Goal: Find specific fact: Find specific fact

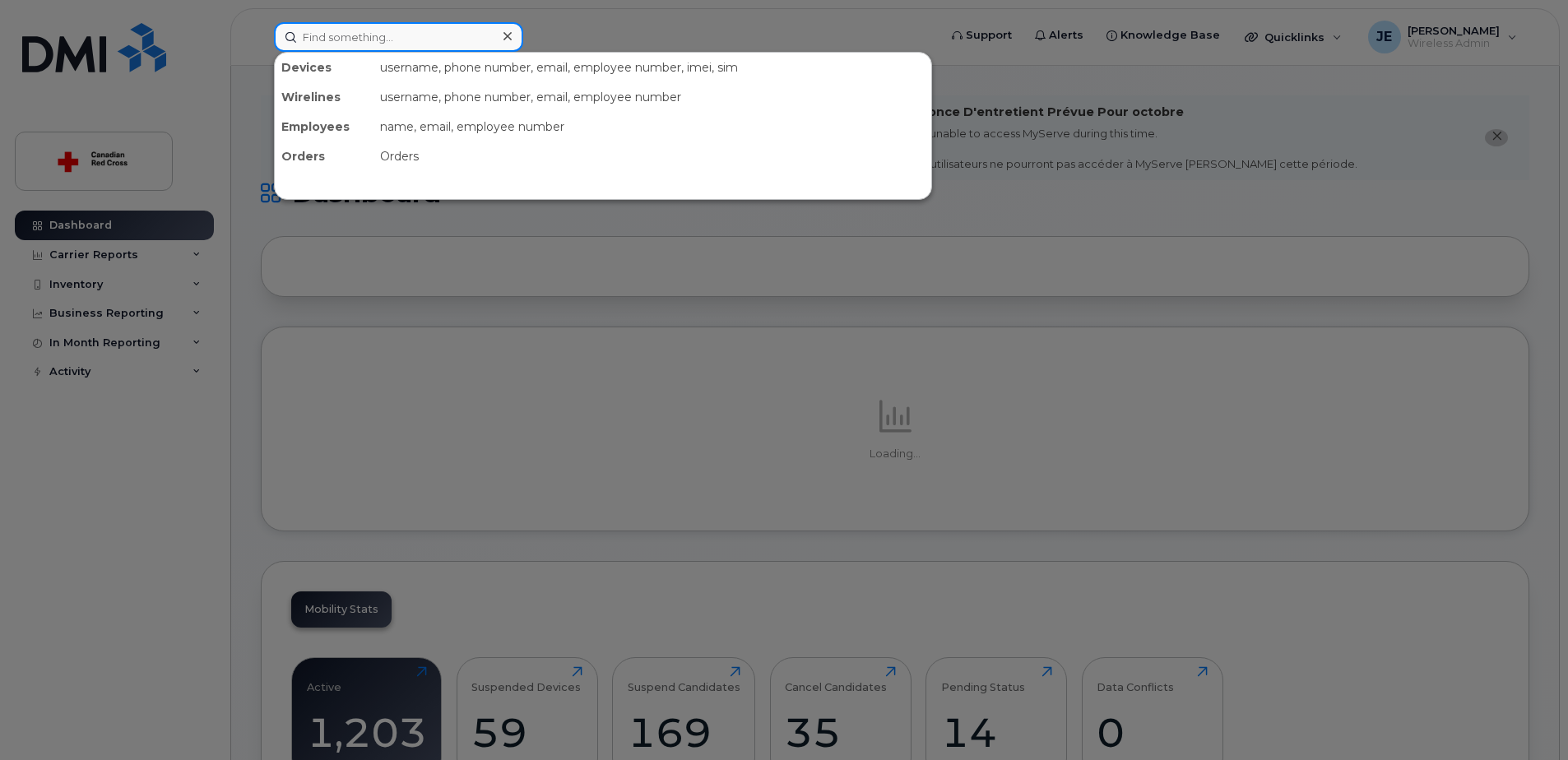
paste input "[PERSON_NAME] [PERSON_NAME]"
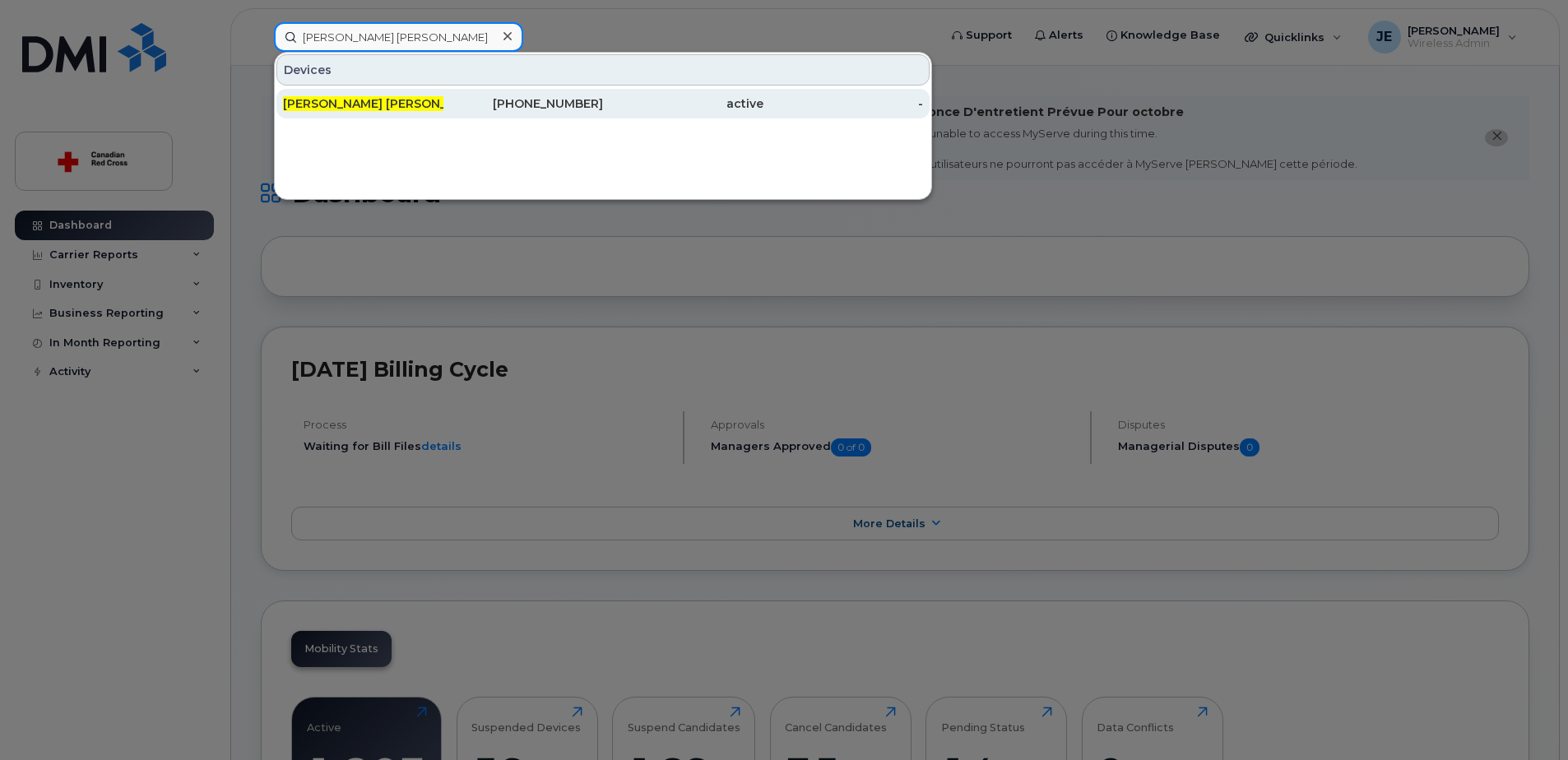
type input "[PERSON_NAME] [PERSON_NAME]"
click at [468, 106] on div "[PHONE_NUMBER]" at bounding box center [523, 103] width 161 height 17
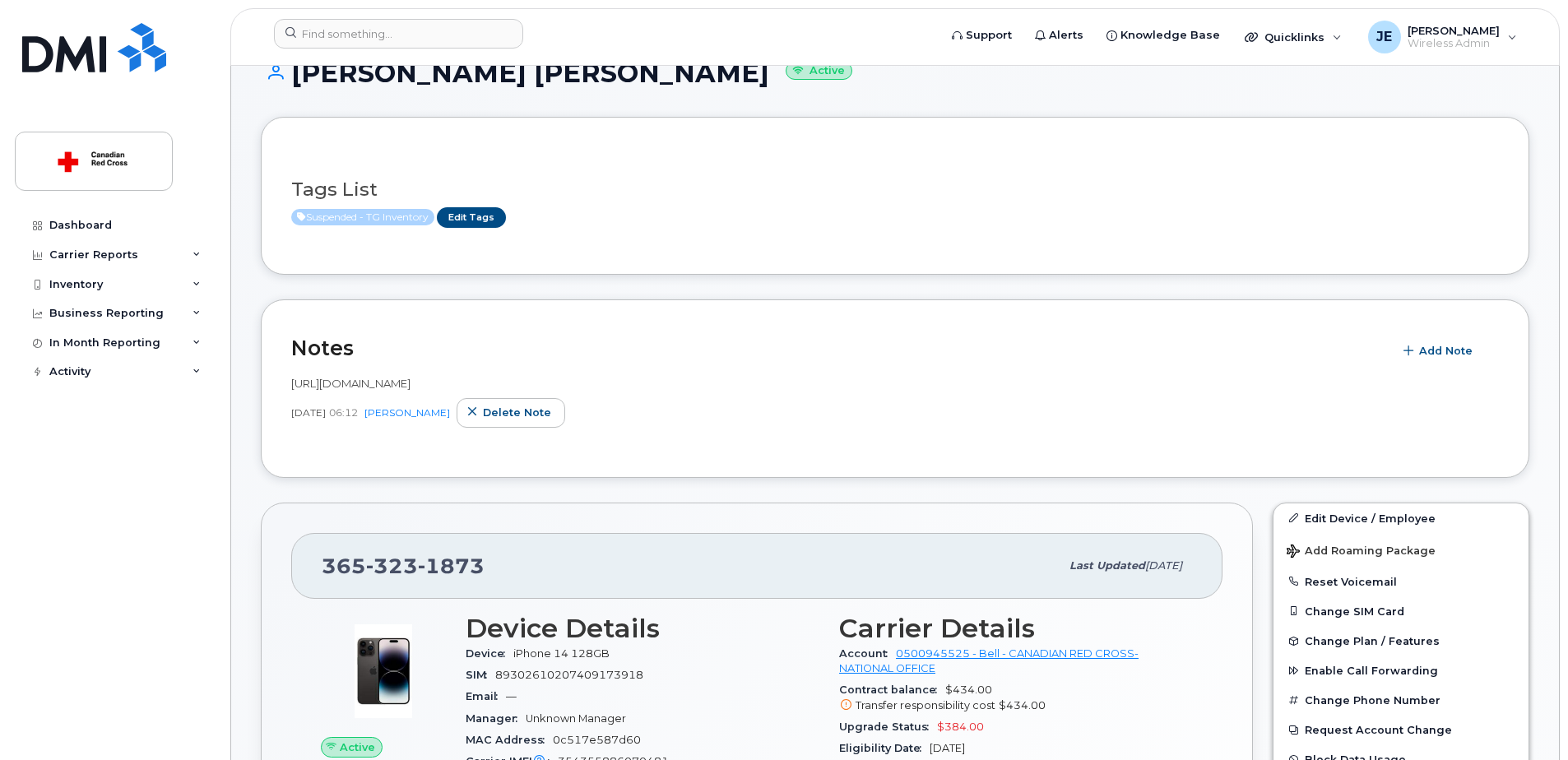
scroll to position [329, 0]
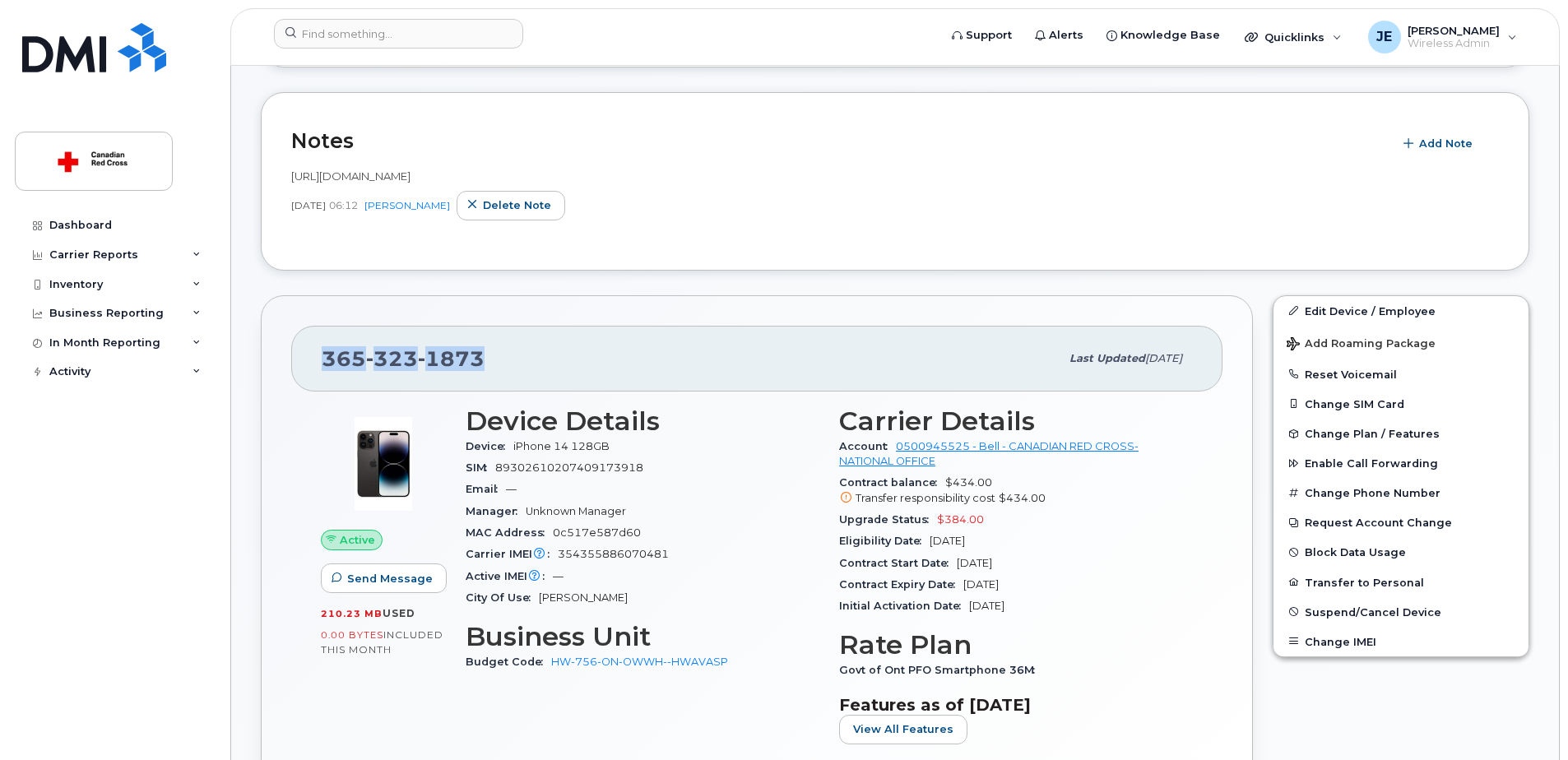
drag, startPoint x: 321, startPoint y: 360, endPoint x: 481, endPoint y: 363, distance: 160.0
click at [481, 363] on div "365 323 1873 Last updated Sep 25, 2025" at bounding box center [756, 359] width 931 height 65
drag, startPoint x: 481, startPoint y: 363, endPoint x: 467, endPoint y: 360, distance: 14.3
copy span "365 323 1873"
drag, startPoint x: 461, startPoint y: 472, endPoint x: 578, endPoint y: 471, distance: 117.0
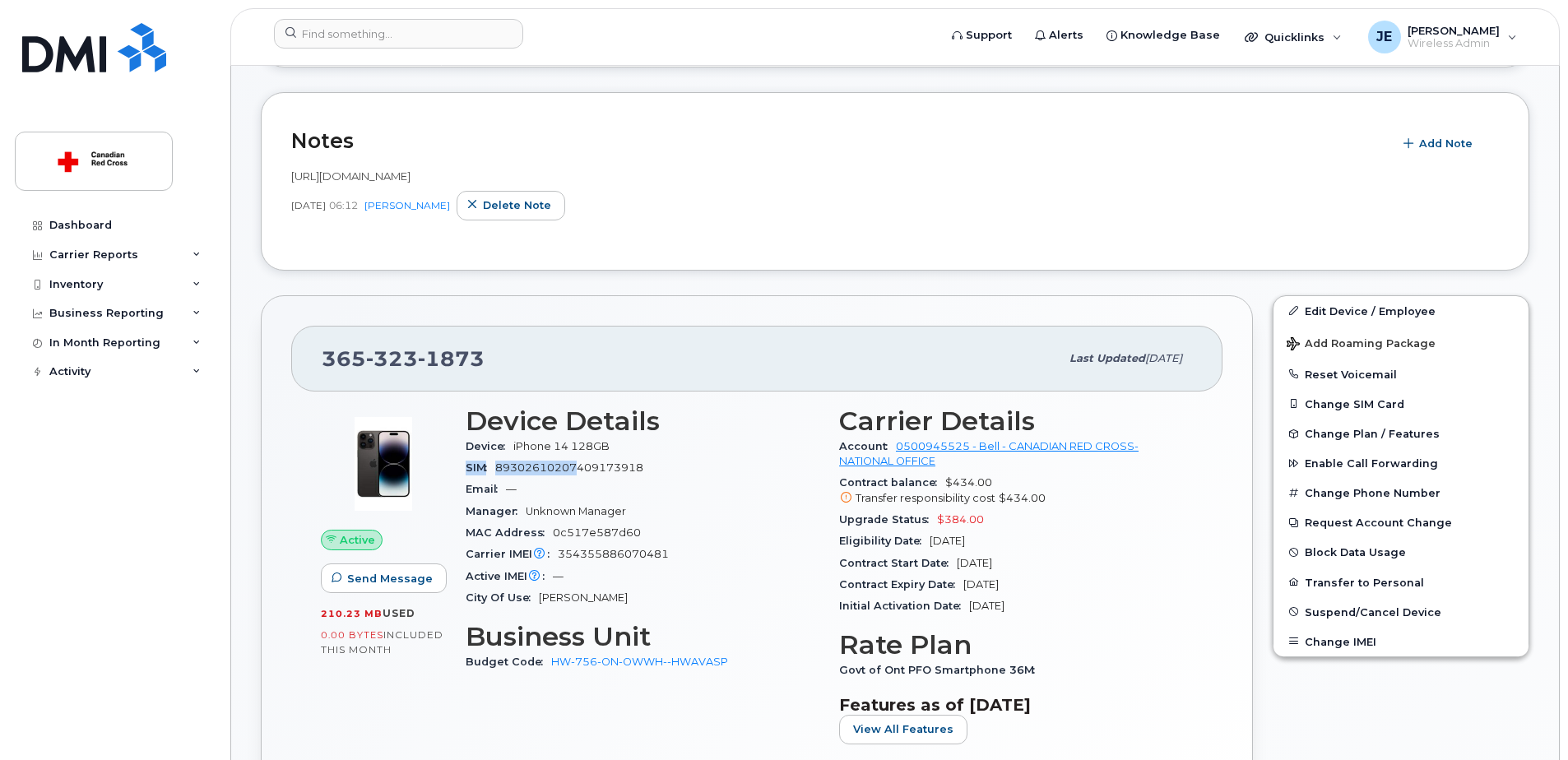
click at [578, 471] on div "Device Details Device iPhone 14 128GB SIM 89302610207409173918 Email — Manager …" at bounding box center [642, 582] width 374 height 371
drag, startPoint x: 578, startPoint y: 471, endPoint x: 659, endPoint y: 467, distance: 81.1
click at [659, 467] on section "Device Details Device iPhone 14 128GB SIM 89302610207409173918 Email — Manager …" at bounding box center [642, 507] width 354 height 202
drag, startPoint x: 659, startPoint y: 467, endPoint x: 616, endPoint y: 468, distance: 43.0
copy section "Device iPhone 14 128GB SIM 89302610207409173918"
